Goal: Transaction & Acquisition: Download file/media

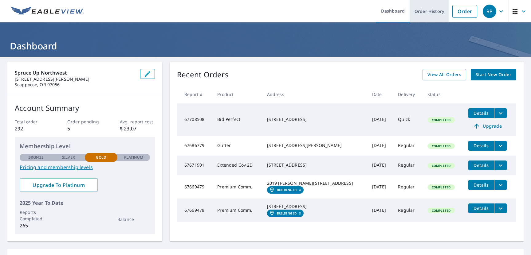
click at [422, 11] on link "Order History" at bounding box center [429, 11] width 40 height 22
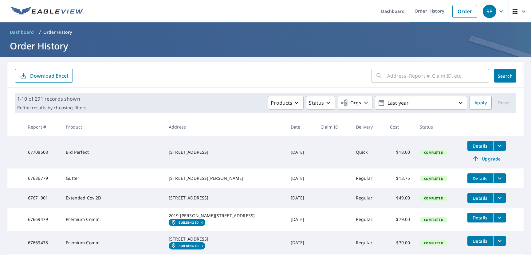
click at [417, 79] on input "text" at bounding box center [438, 75] width 102 height 17
paste input "[STREET_ADDRESS]"
type input "[STREET_ADDRESS]"
click button "Search" at bounding box center [505, 76] width 22 height 14
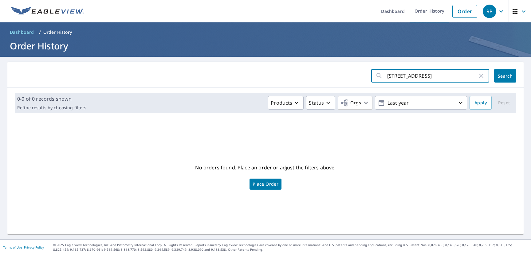
click at [405, 75] on input "[STREET_ADDRESS]" at bounding box center [432, 75] width 90 height 17
click at [500, 73] on span "Search" at bounding box center [505, 76] width 12 height 6
drag, startPoint x: 437, startPoint y: 76, endPoint x: 423, endPoint y: 77, distance: 13.9
click at [419, 76] on input "[STREET_ADDRESS]" at bounding box center [432, 75] width 90 height 17
click at [420, 77] on input "[STREET_ADDRESS]" at bounding box center [432, 75] width 90 height 17
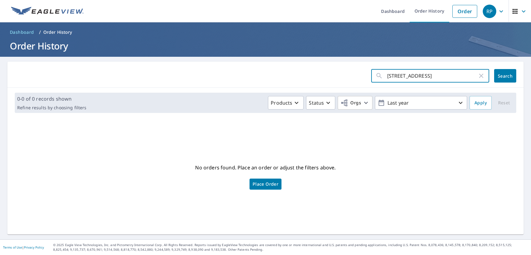
drag, startPoint x: 419, startPoint y: 77, endPoint x: 373, endPoint y: 76, distance: 45.5
click at [373, 76] on div "[STREET_ADDRESS] ​" at bounding box center [430, 76] width 118 height 14
click at [499, 77] on span "Search" at bounding box center [505, 76] width 12 height 6
click at [413, 77] on input "[STREET_ADDRESS]" at bounding box center [432, 75] width 90 height 17
paste input "text"
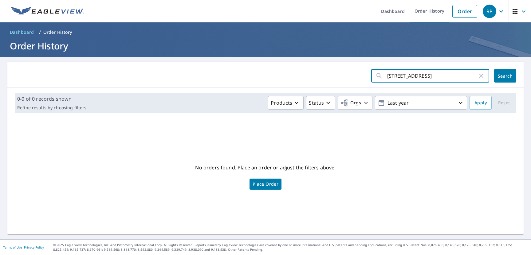
type input "[STREET_ADDRESS]"
click at [500, 74] on span "Search" at bounding box center [505, 76] width 12 height 6
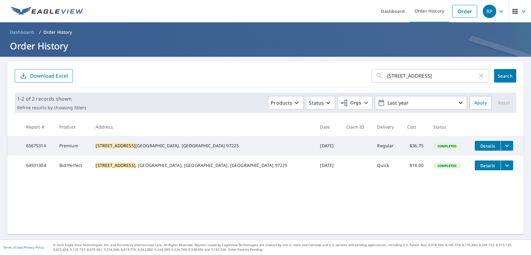
click at [478, 146] on span "Details" at bounding box center [487, 146] width 18 height 6
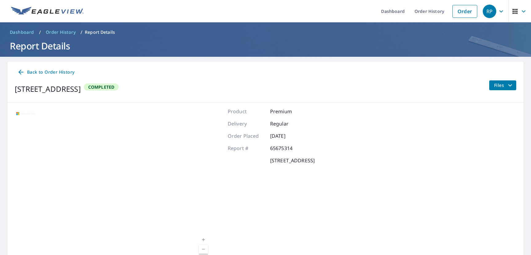
click at [494, 88] on span "Files" at bounding box center [504, 85] width 20 height 7
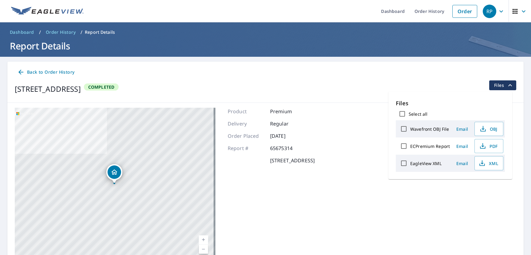
click at [371, 153] on div "[STREET_ADDRESS] Aerial Road A standard road map Aerial A detailed look from ab…" at bounding box center [265, 184] width 516 height 163
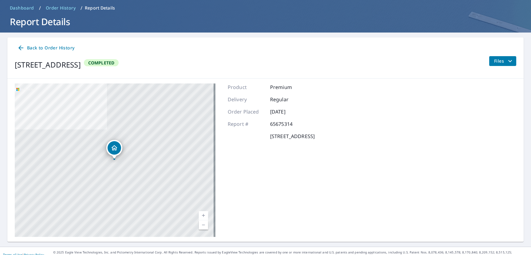
scroll to position [32, 0]
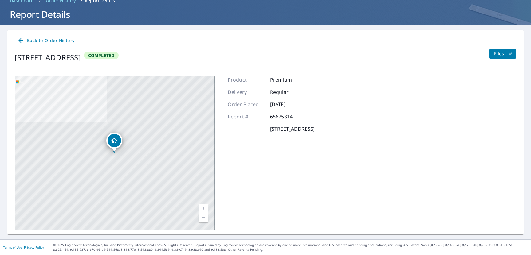
click at [497, 57] on button "Files" at bounding box center [502, 54] width 27 height 10
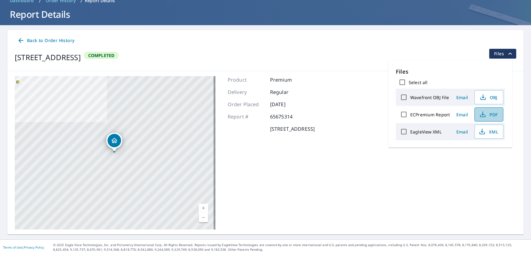
click at [486, 116] on span "PDF" at bounding box center [488, 114] width 20 height 7
